Goal: Task Accomplishment & Management: Use online tool/utility

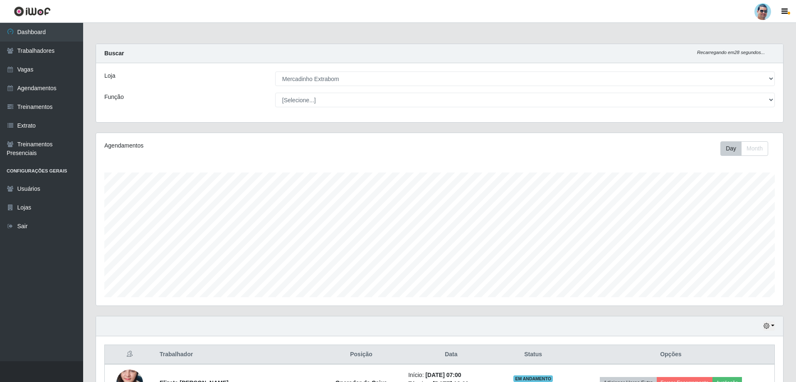
select select "175"
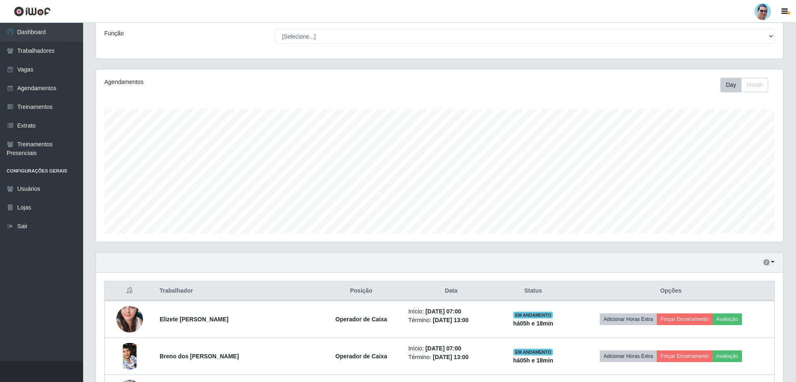
scroll to position [170, 0]
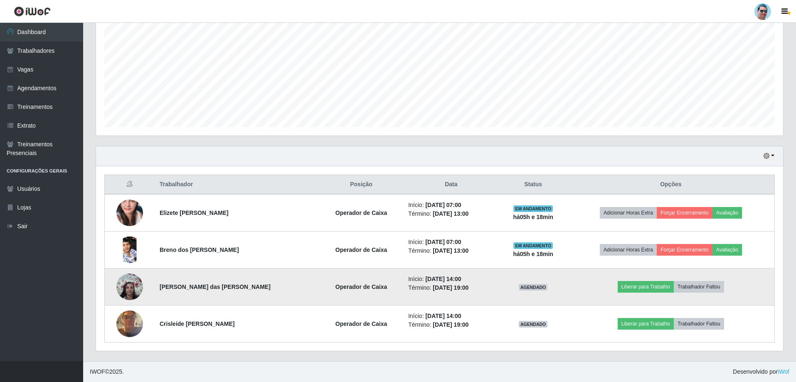
click at [137, 281] on img at bounding box center [129, 286] width 27 height 35
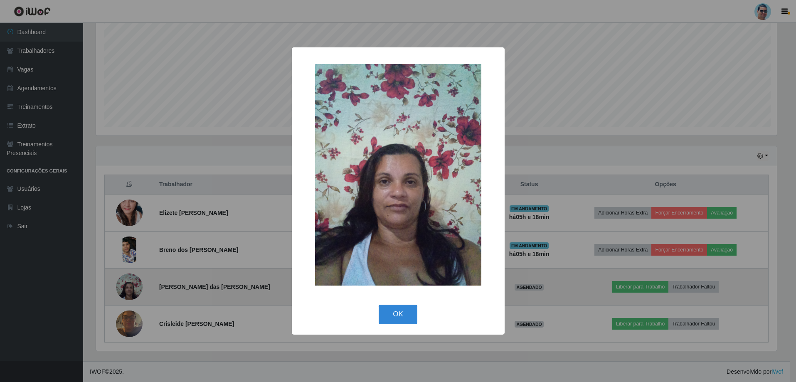
scroll to position [172, 683]
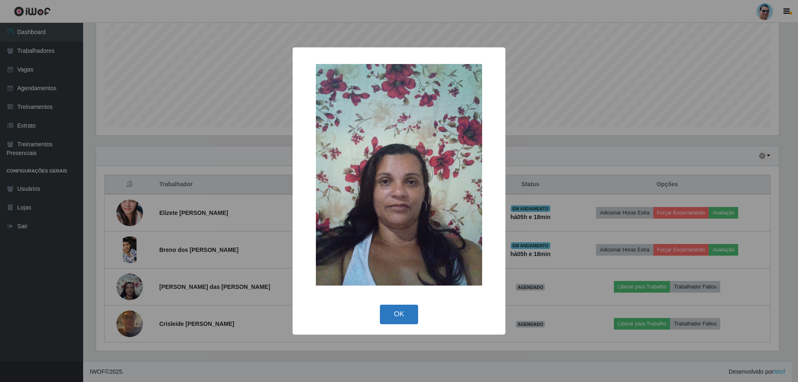
click at [402, 308] on button "OK" at bounding box center [399, 315] width 39 height 20
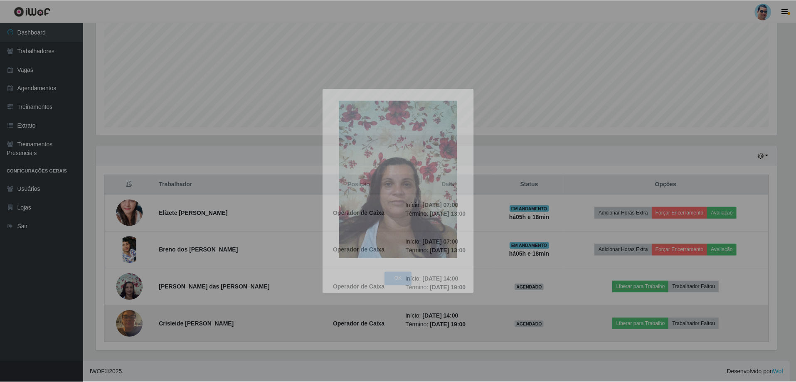
scroll to position [172, 687]
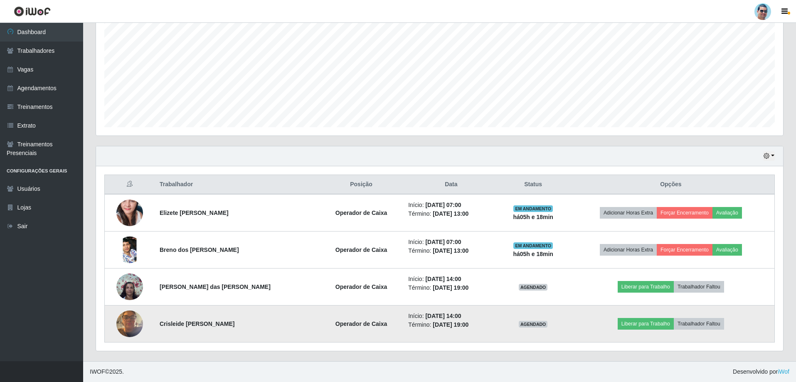
click at [126, 316] on img at bounding box center [129, 323] width 27 height 35
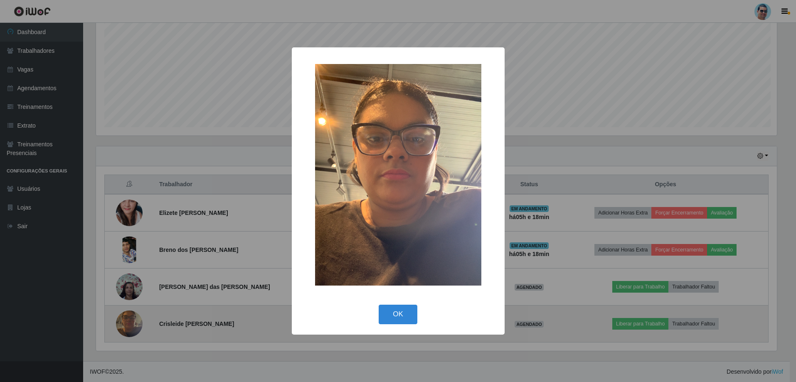
scroll to position [172, 683]
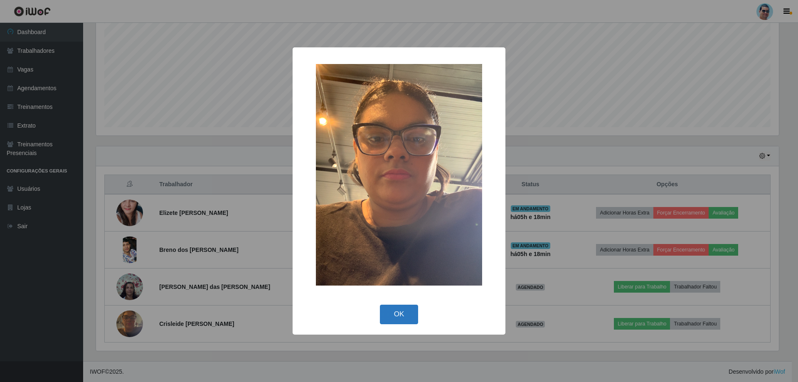
click at [401, 315] on button "OK" at bounding box center [399, 315] width 39 height 20
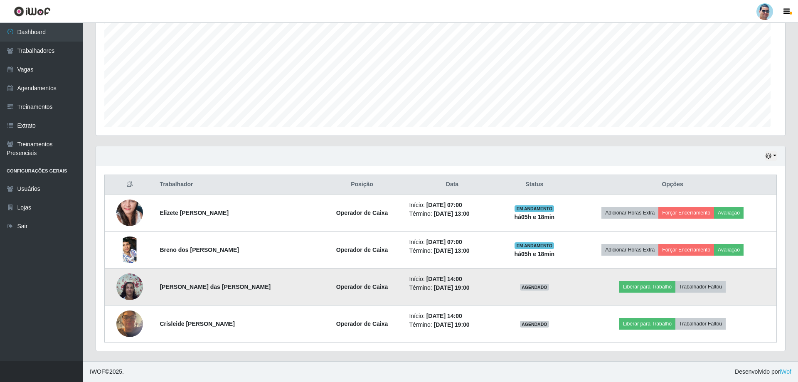
scroll to position [172, 687]
click at [135, 294] on img at bounding box center [129, 286] width 27 height 35
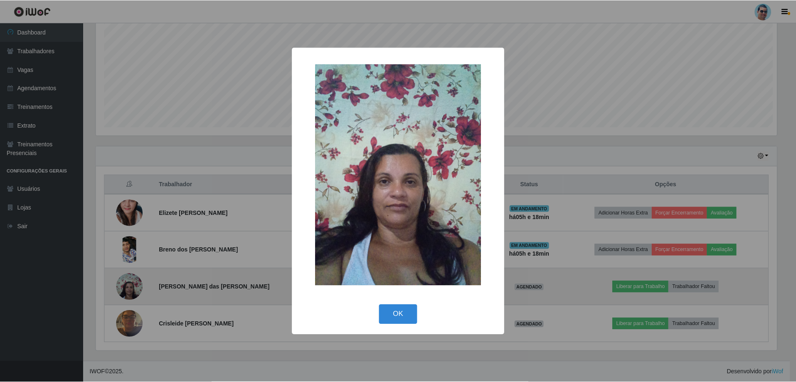
scroll to position [172, 683]
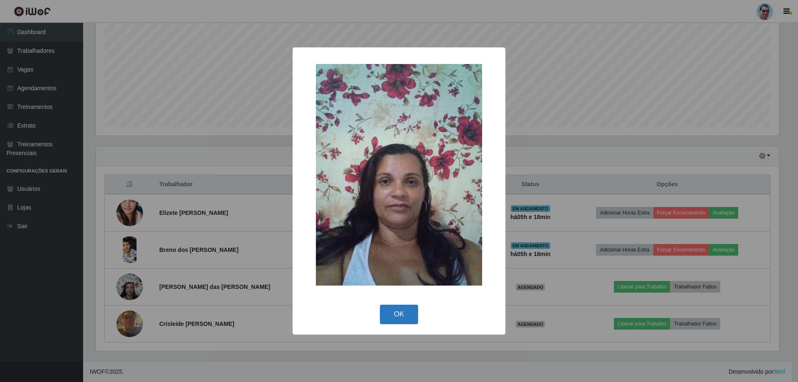
click at [388, 312] on button "OK" at bounding box center [399, 315] width 39 height 20
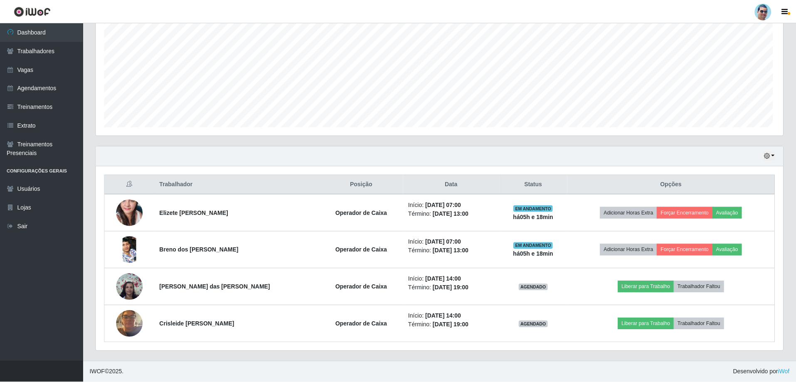
scroll to position [172, 687]
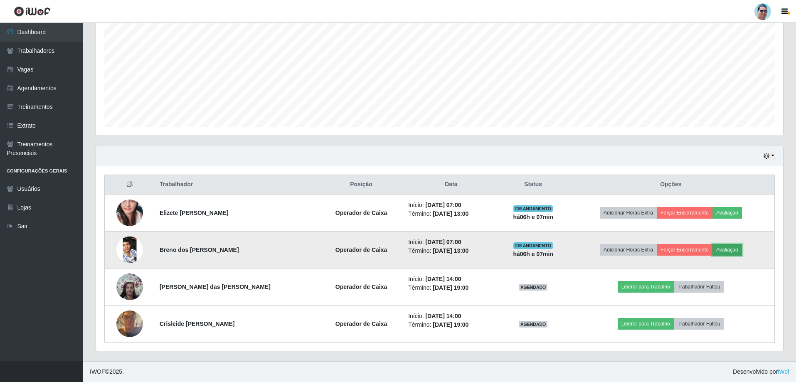
click at [729, 247] on button "Avaliação" at bounding box center [727, 250] width 30 height 12
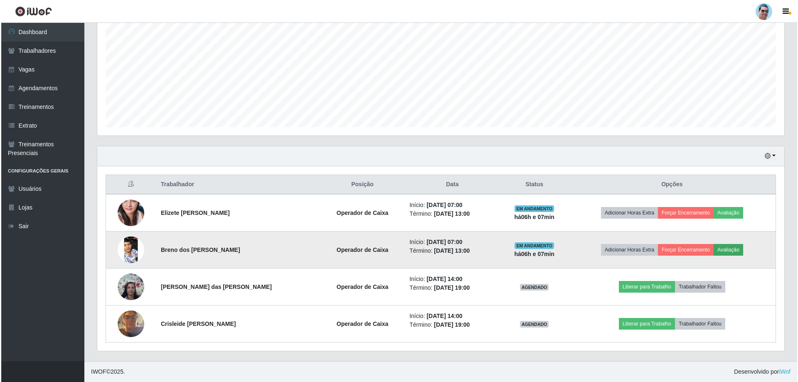
scroll to position [172, 683]
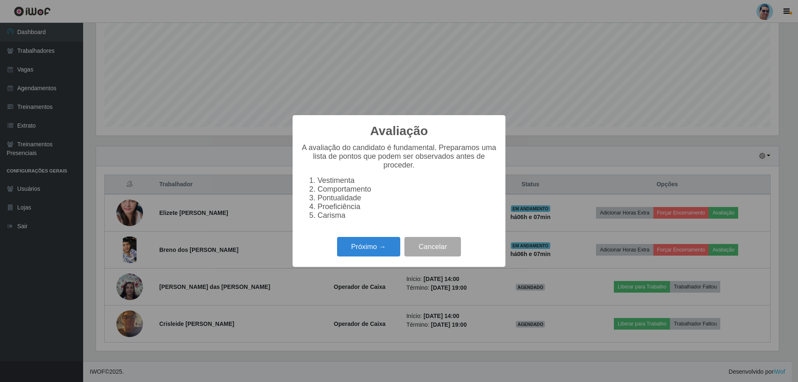
click at [364, 259] on div "Próximo → Cancelar" at bounding box center [399, 247] width 196 height 24
click at [362, 256] on button "Próximo →" at bounding box center [368, 247] width 63 height 20
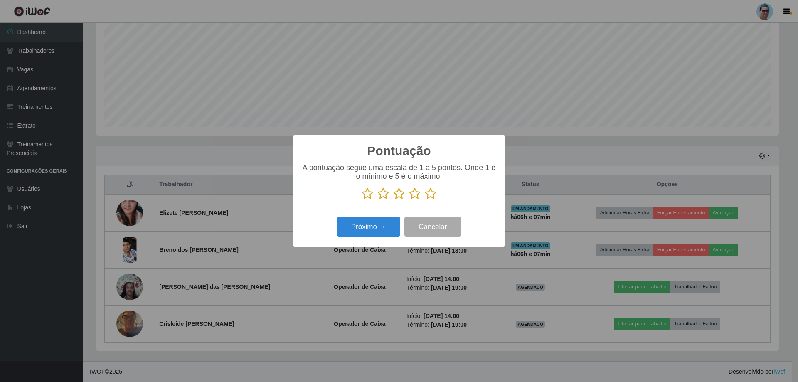
click at [414, 192] on icon at bounding box center [415, 193] width 12 height 12
click at [409, 200] on input "radio" at bounding box center [409, 200] width 0 height 0
click at [361, 234] on button "Próximo →" at bounding box center [368, 227] width 63 height 20
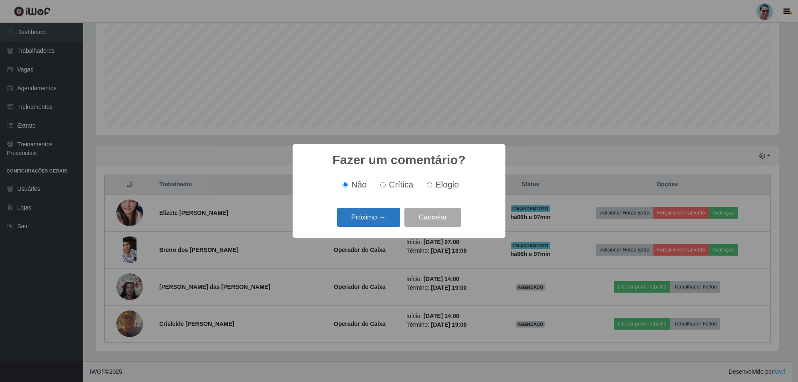
click at [362, 211] on button "Próximo →" at bounding box center [368, 218] width 63 height 20
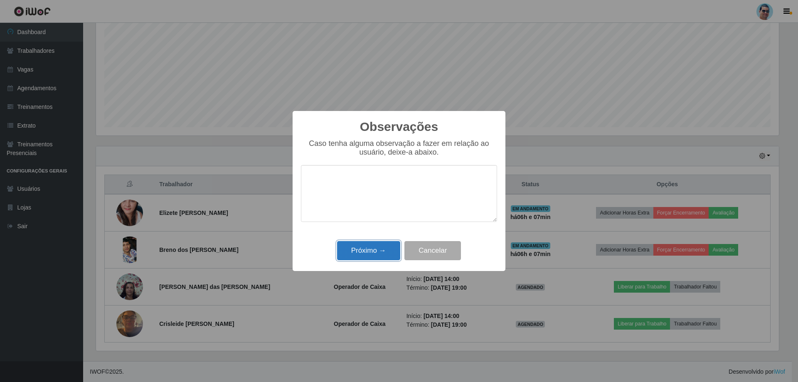
click at [365, 246] on button "Próximo →" at bounding box center [368, 251] width 63 height 20
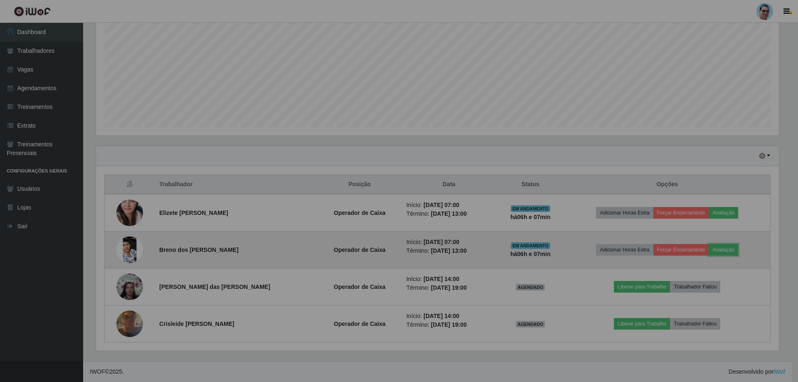
scroll to position [172, 687]
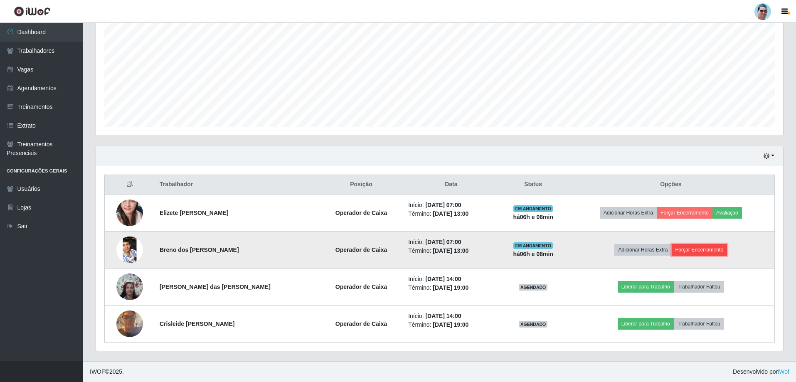
click at [695, 249] on button "Forçar Encerramento" at bounding box center [700, 250] width 56 height 12
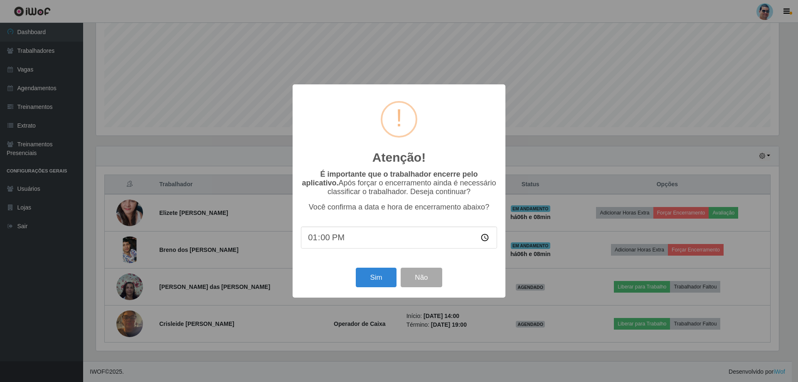
click at [316, 238] on input "13:00" at bounding box center [399, 238] width 196 height 22
type input "15:00"
click at [313, 241] on input "time" at bounding box center [399, 238] width 196 height 22
type input "12:58"
click at [363, 281] on button "Sim" at bounding box center [376, 278] width 40 height 20
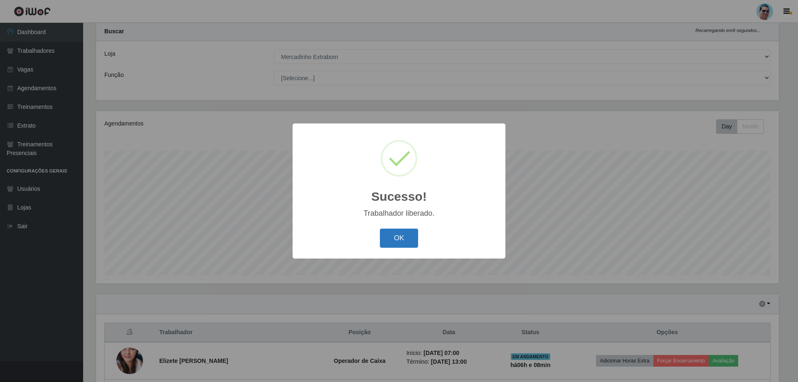
click at [405, 238] on button "OK" at bounding box center [399, 239] width 39 height 20
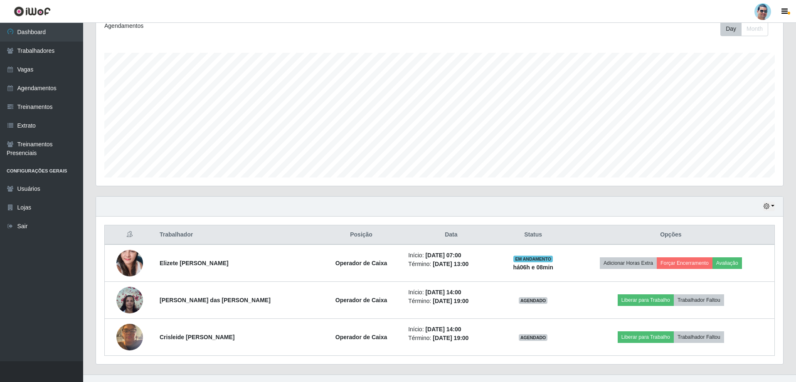
scroll to position [133, 0]
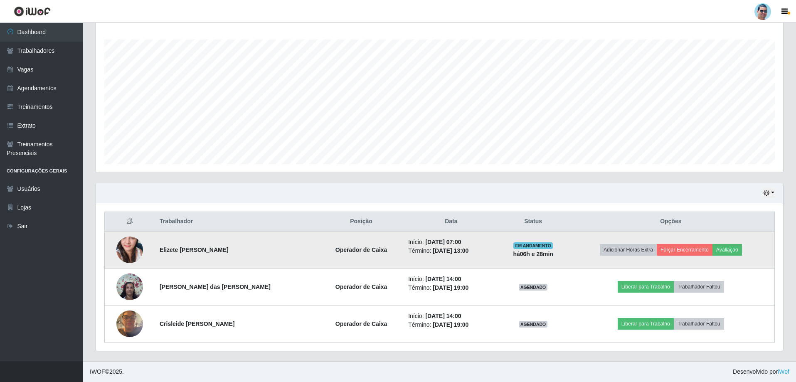
click at [129, 253] on img at bounding box center [129, 250] width 27 height 56
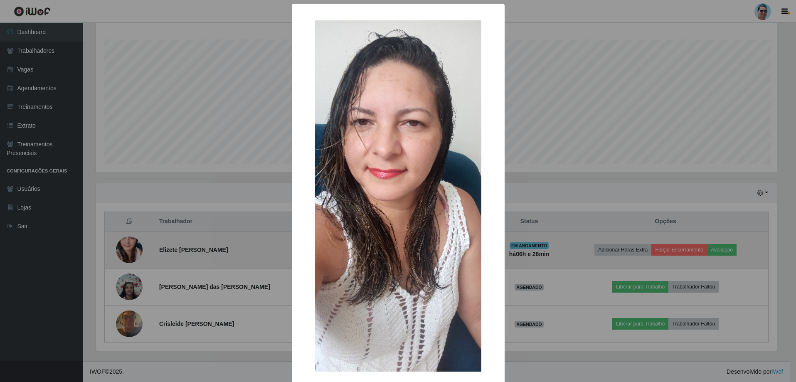
scroll to position [172, 683]
click at [129, 253] on div "× OK Cancel" at bounding box center [399, 191] width 798 height 382
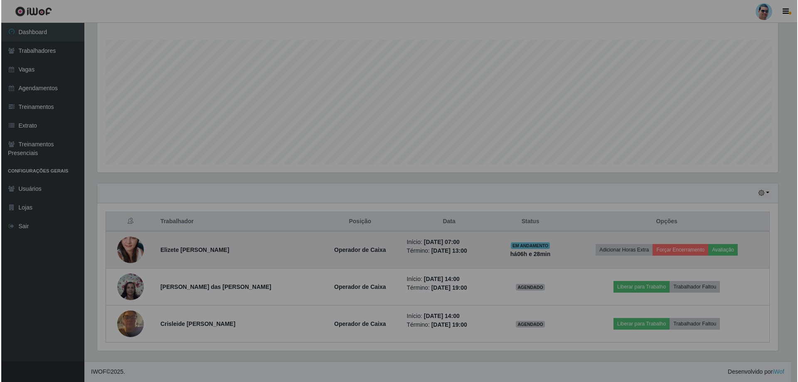
scroll to position [172, 687]
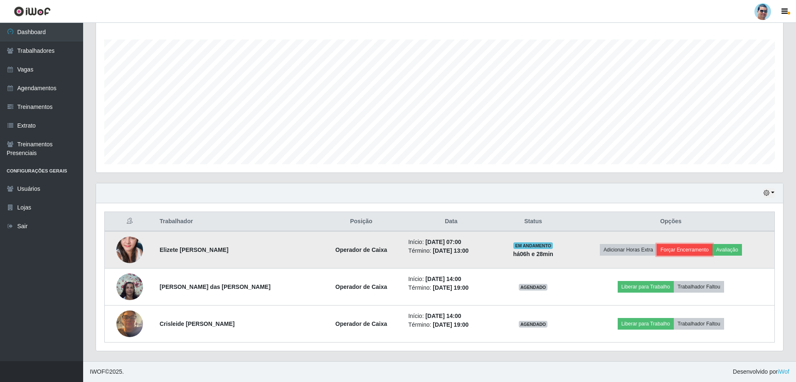
click at [663, 247] on button "Forçar Encerramento" at bounding box center [685, 250] width 56 height 12
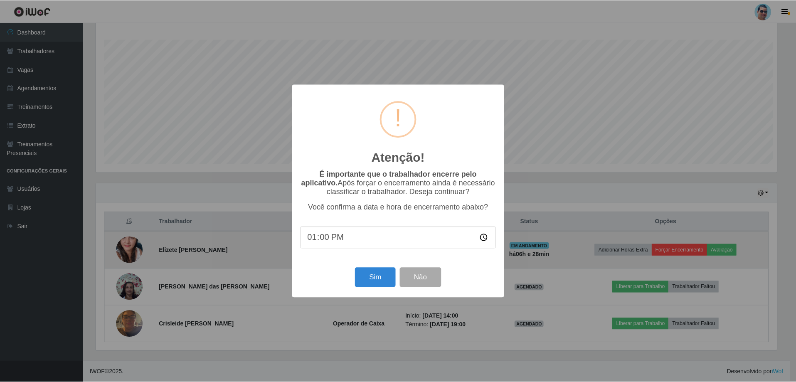
scroll to position [172, 683]
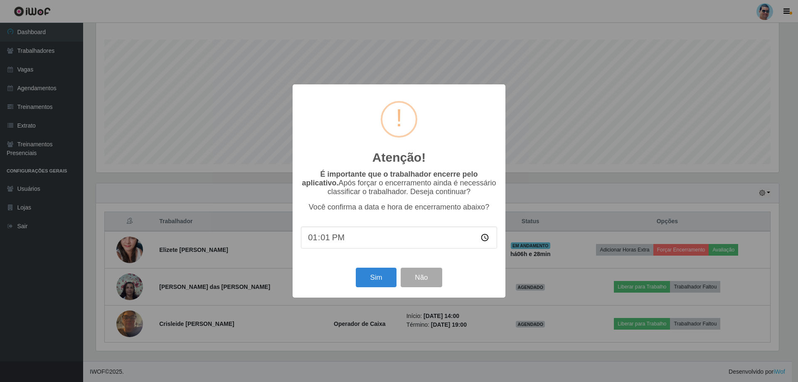
type input "13:13"
click at [363, 278] on button "Sim" at bounding box center [376, 278] width 40 height 20
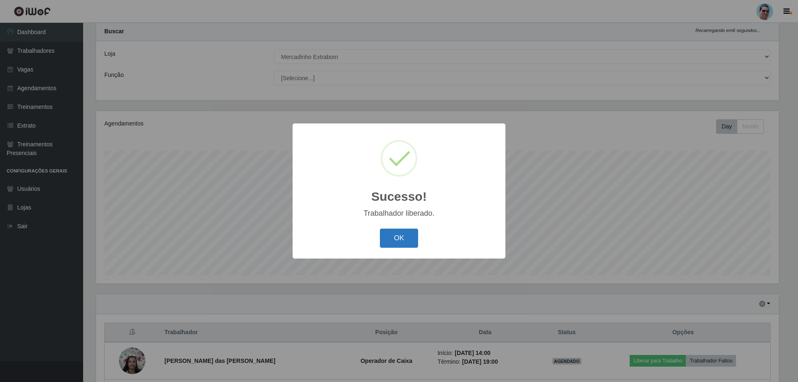
click at [388, 236] on button "OK" at bounding box center [399, 239] width 39 height 20
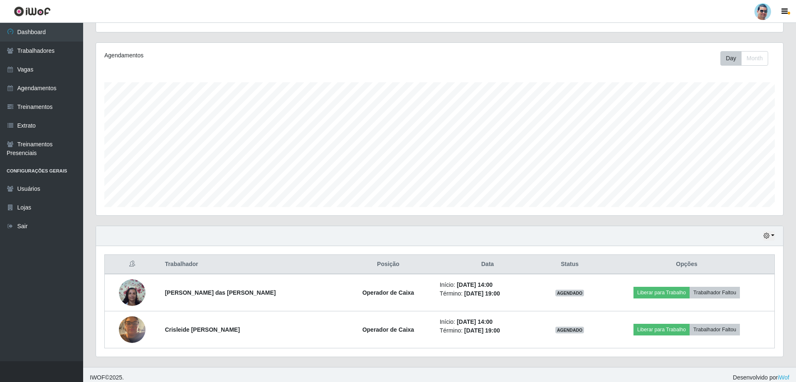
scroll to position [96, 0]
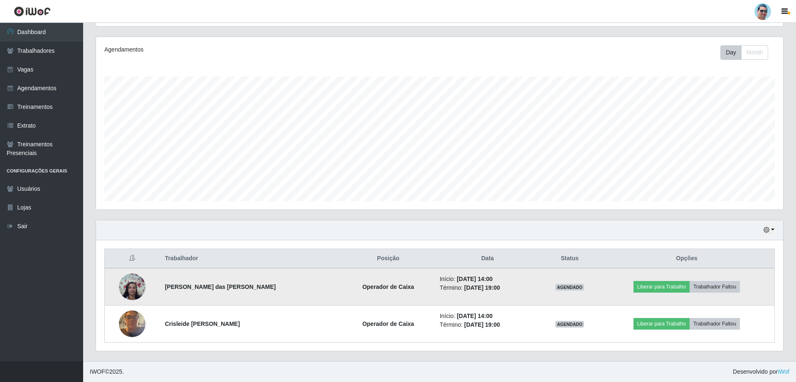
click at [128, 283] on img at bounding box center [132, 286] width 27 height 35
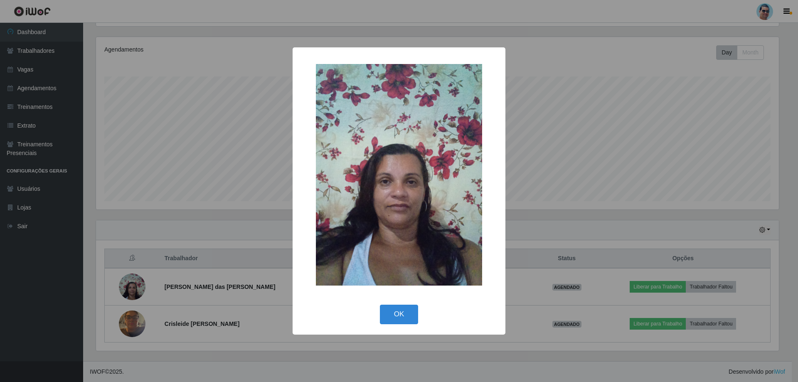
click at [131, 285] on div "× OK Cancel" at bounding box center [399, 191] width 798 height 382
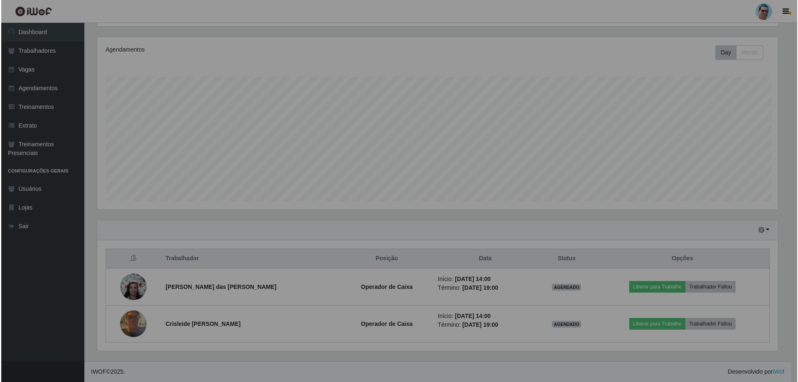
scroll to position [172, 687]
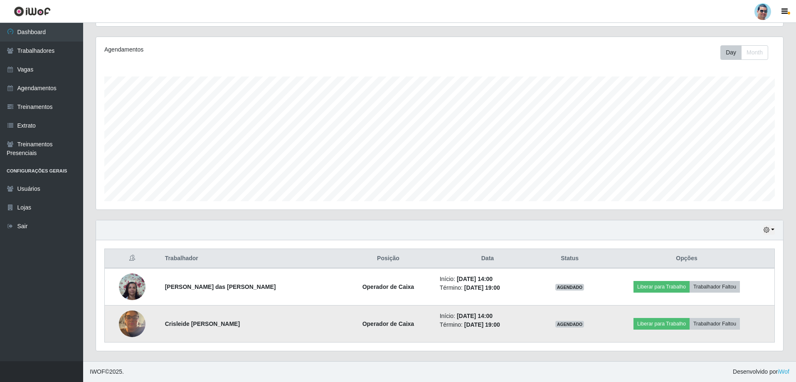
click at [136, 325] on img at bounding box center [132, 323] width 27 height 35
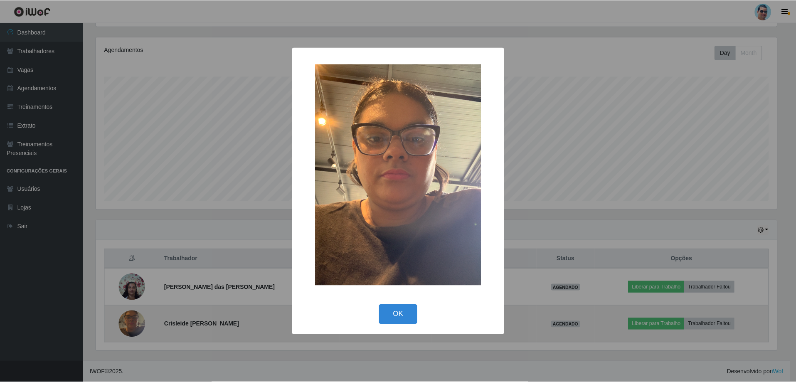
scroll to position [172, 683]
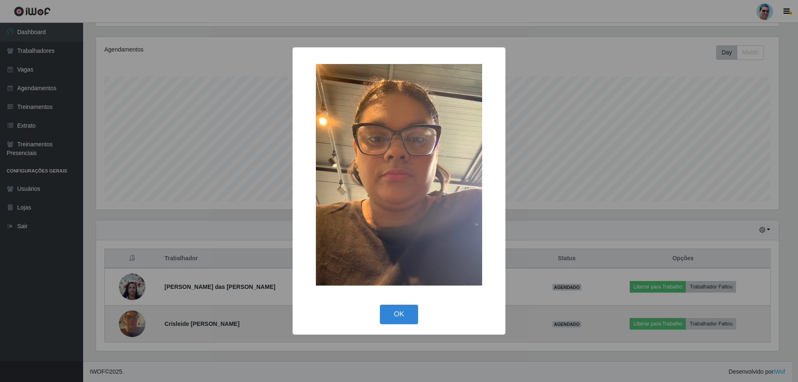
click at [136, 325] on div "× OK Cancel" at bounding box center [399, 191] width 798 height 382
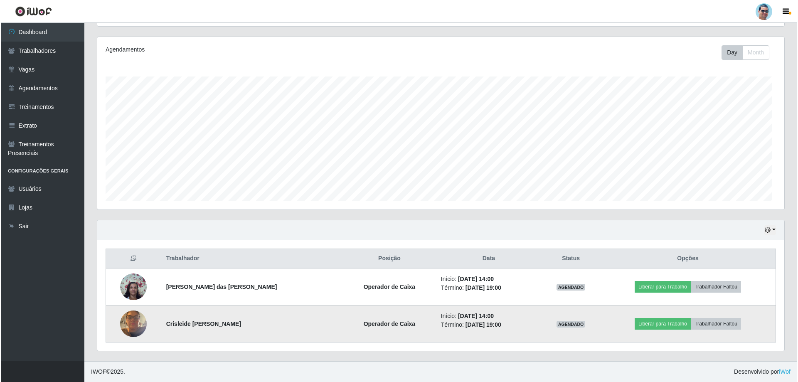
scroll to position [172, 687]
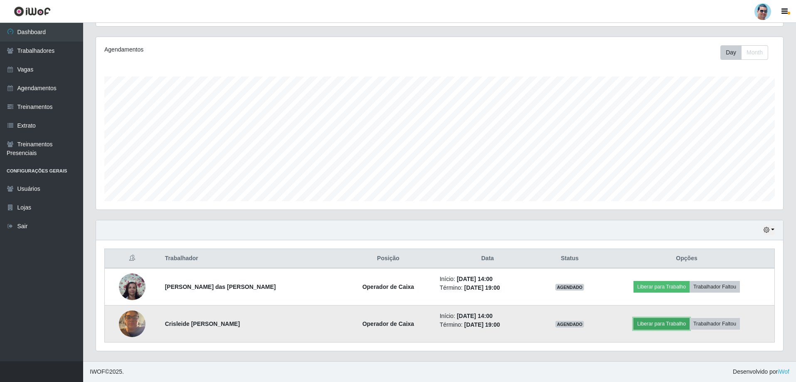
click at [661, 327] on button "Liberar para Trabalho" at bounding box center [661, 324] width 56 height 12
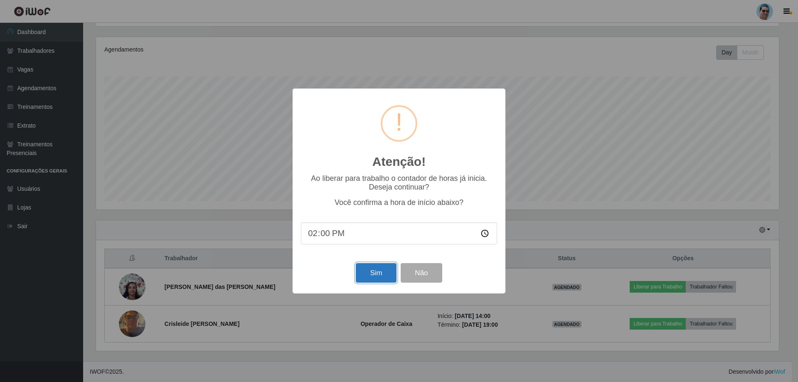
click at [370, 269] on button "Sim" at bounding box center [376, 273] width 40 height 20
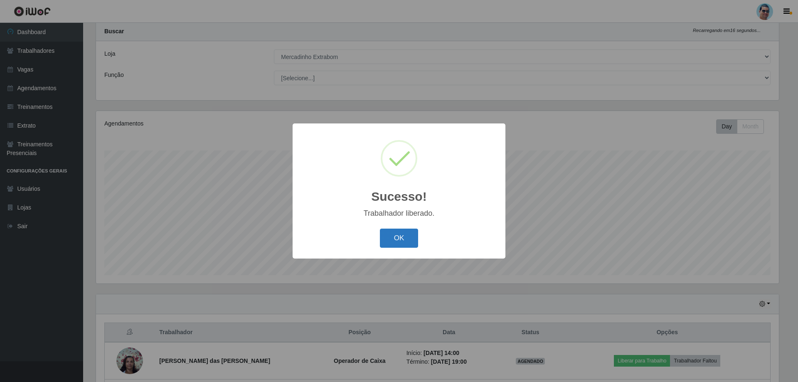
click at [397, 239] on button "OK" at bounding box center [399, 239] width 39 height 20
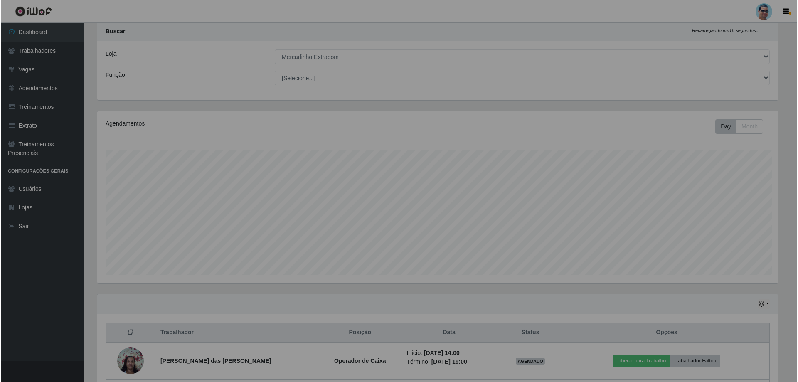
scroll to position [172, 687]
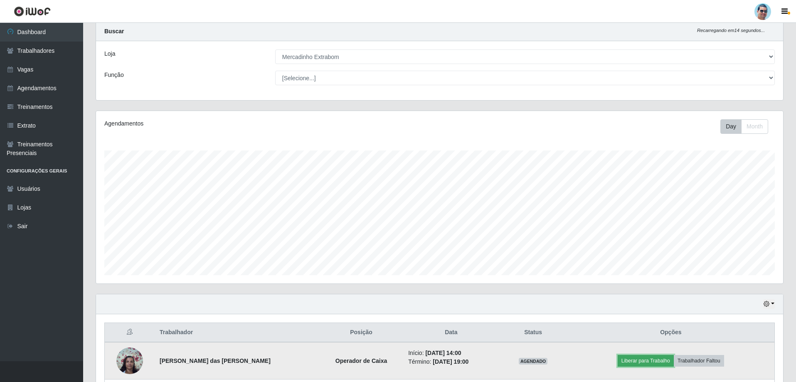
click at [631, 360] on button "Liberar para Trabalho" at bounding box center [646, 361] width 56 height 12
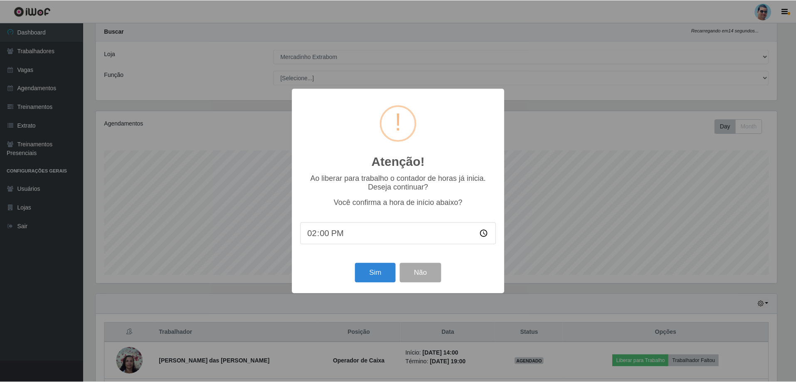
scroll to position [172, 683]
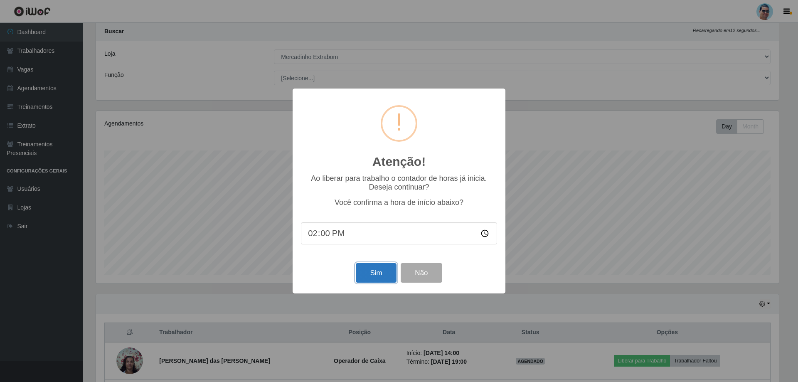
click at [380, 278] on button "Sim" at bounding box center [376, 273] width 40 height 20
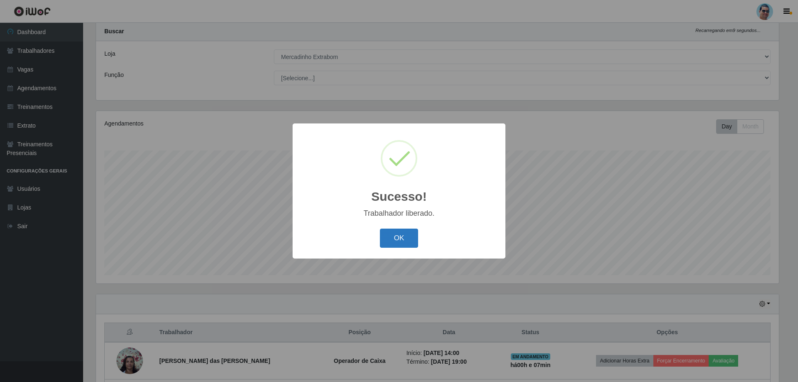
click at [393, 235] on button "OK" at bounding box center [399, 239] width 39 height 20
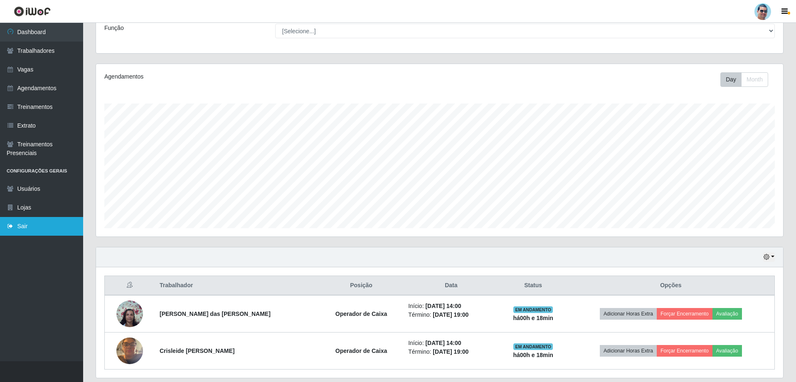
scroll to position [96, 0]
